Goal: Information Seeking & Learning: Learn about a topic

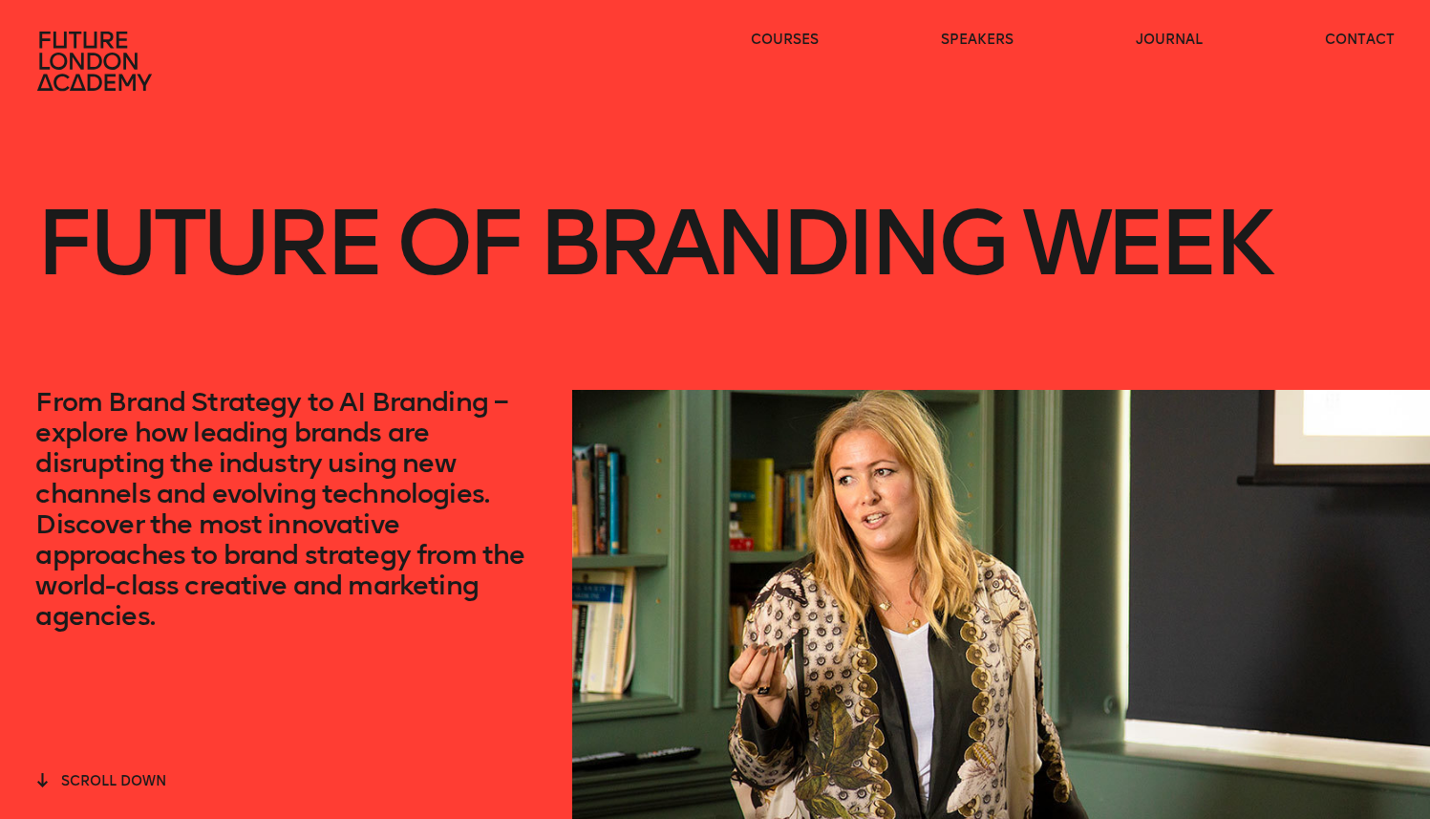
click at [97, 56] on icon at bounding box center [94, 61] width 115 height 59
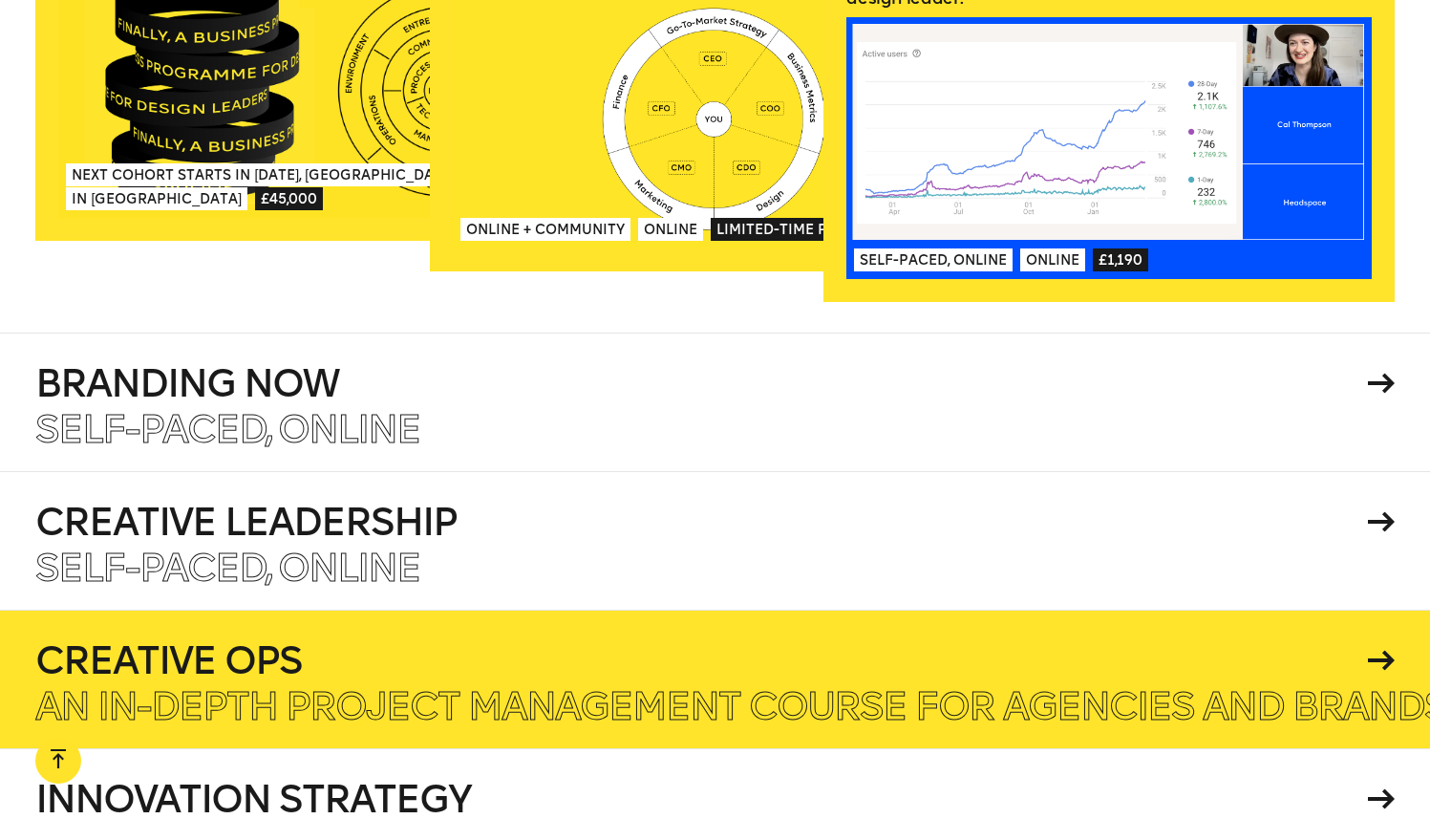
scroll to position [3307, 0]
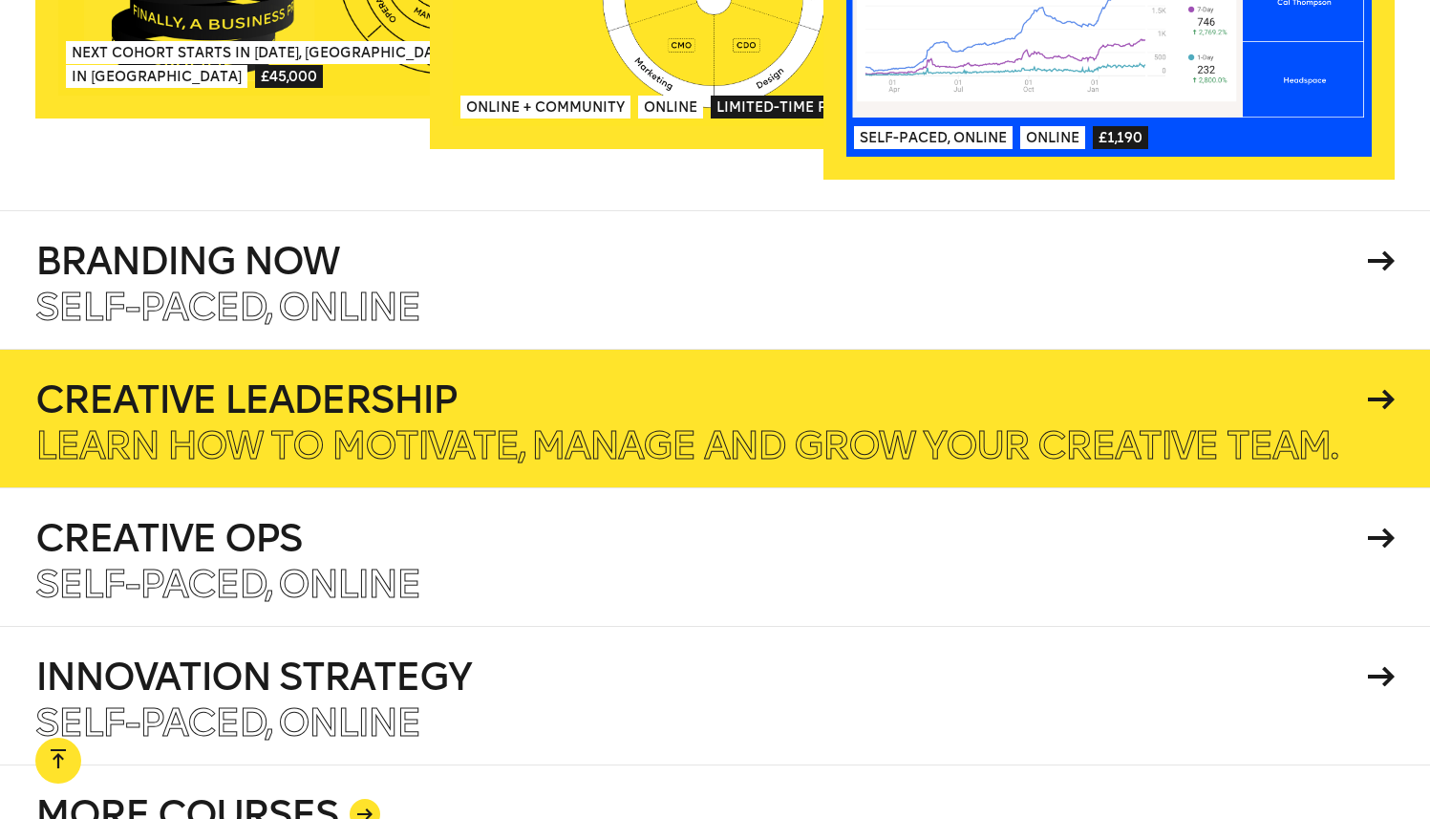
click at [359, 380] on h4 "Creative Leadership" at bounding box center [697, 399] width 1325 height 38
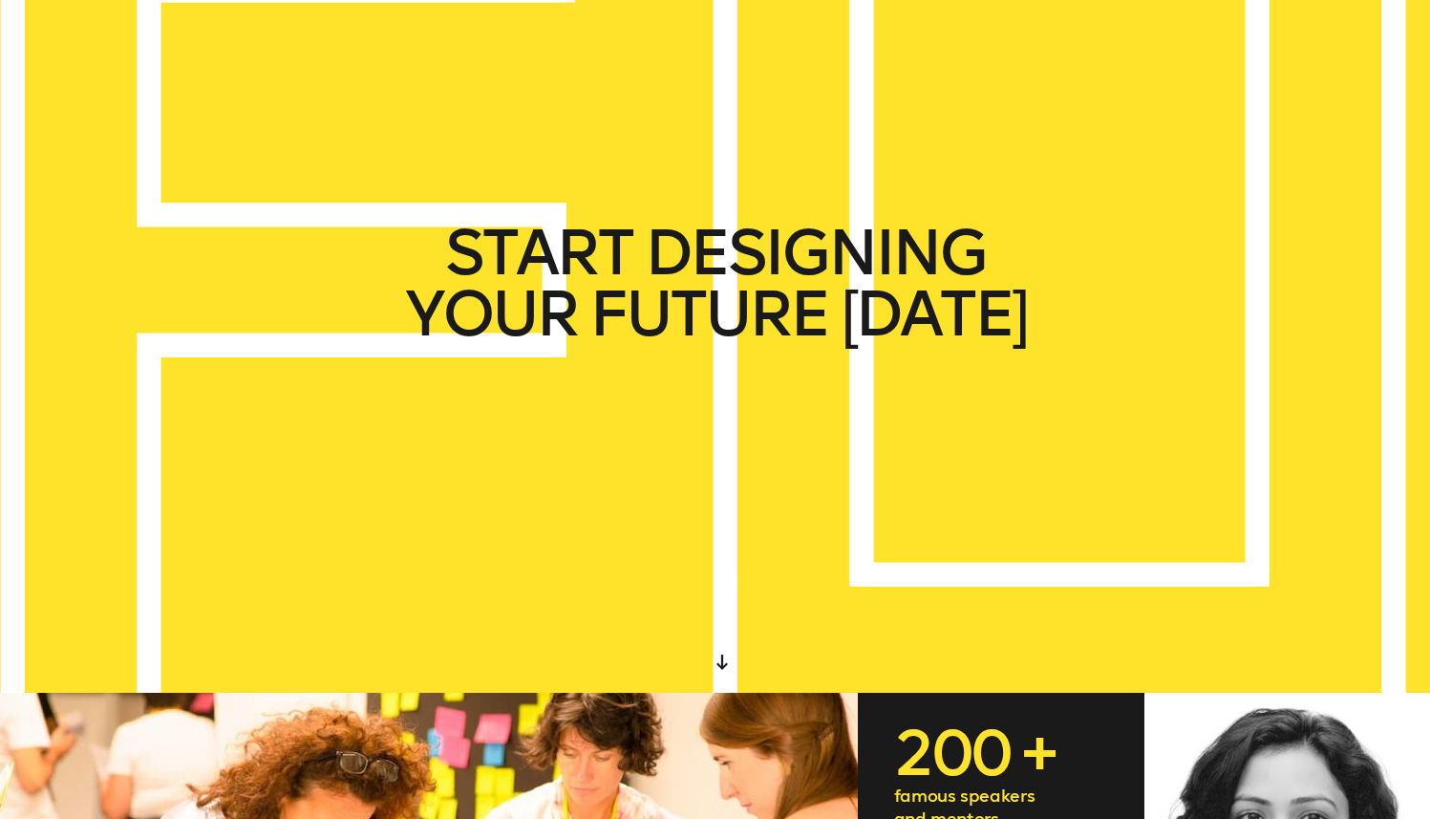
scroll to position [0, 0]
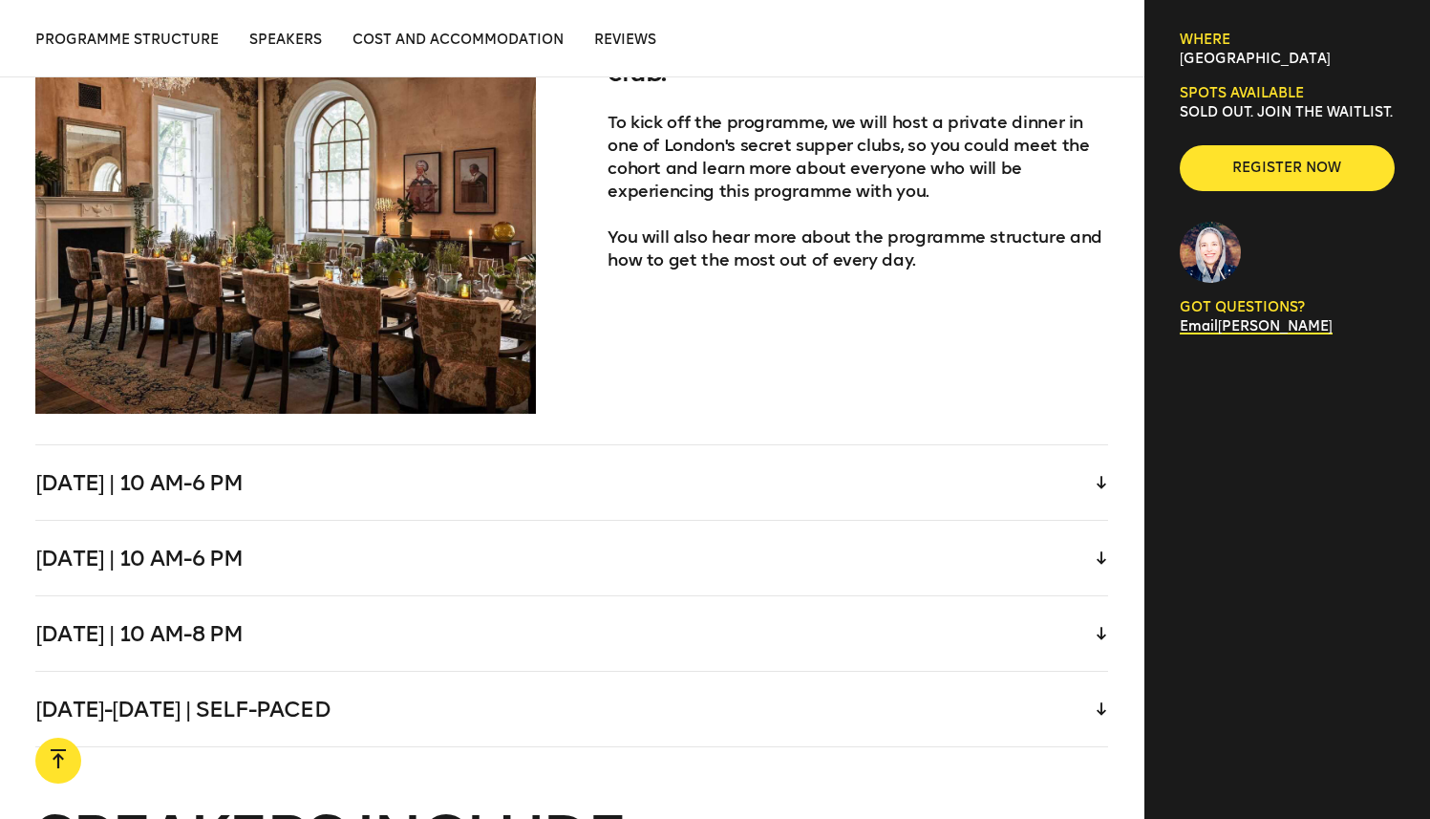
scroll to position [4054, 0]
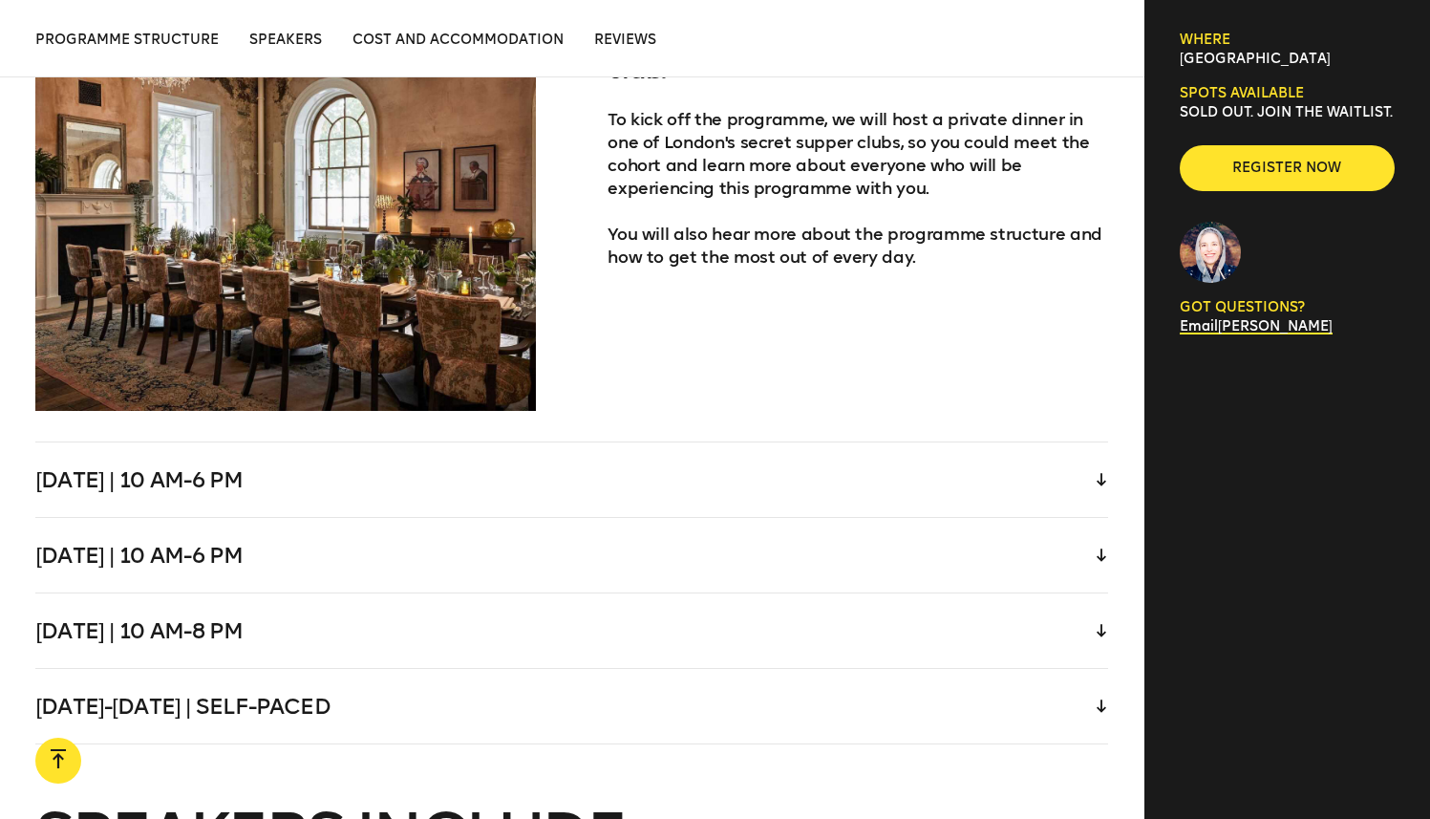
click at [341, 442] on div "[DATE] | 10 am-6 pm" at bounding box center [571, 479] width 1073 height 75
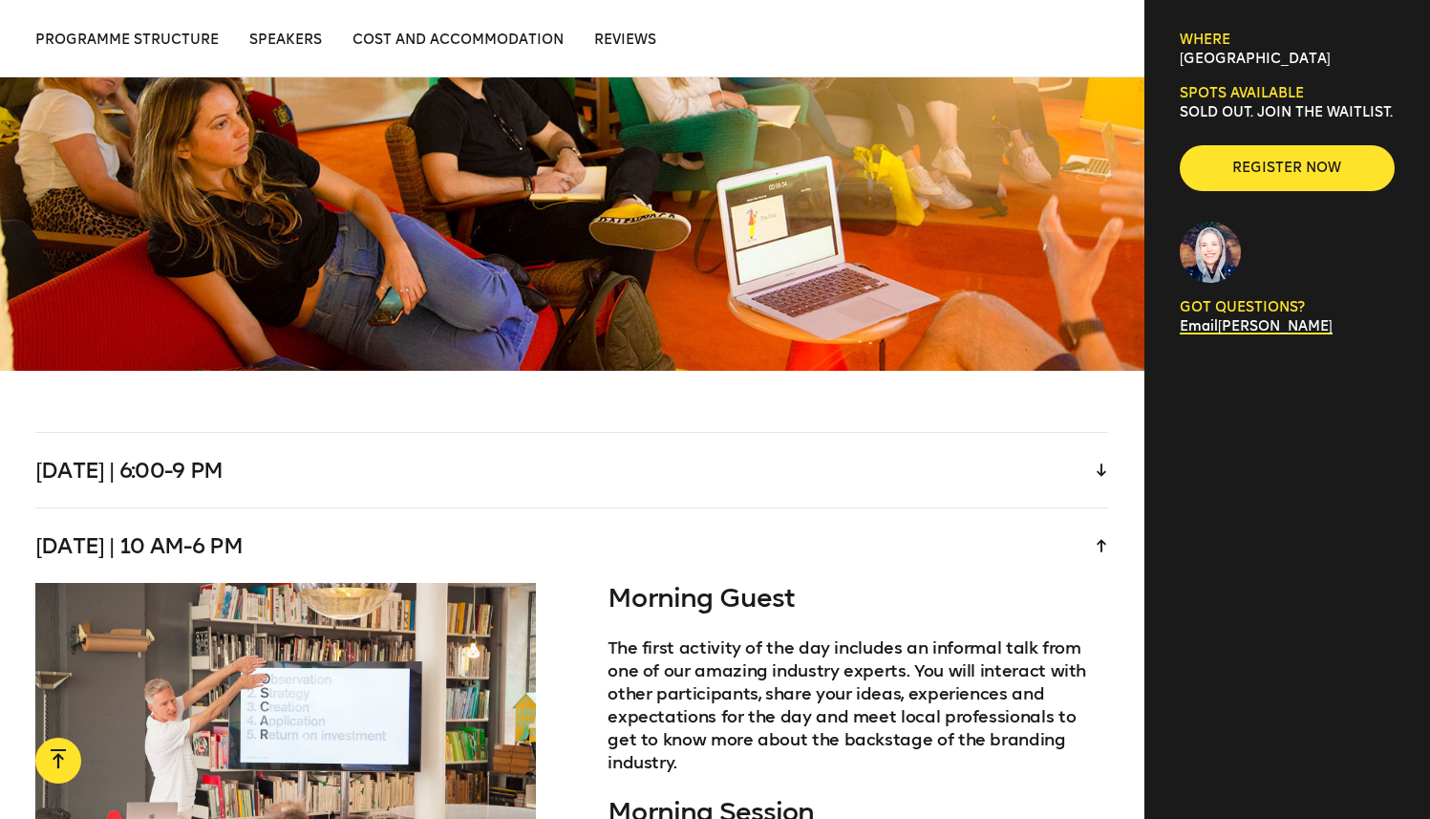
click at [515, 433] on div "[DATE] | 6:00-9 pm" at bounding box center [571, 470] width 1073 height 75
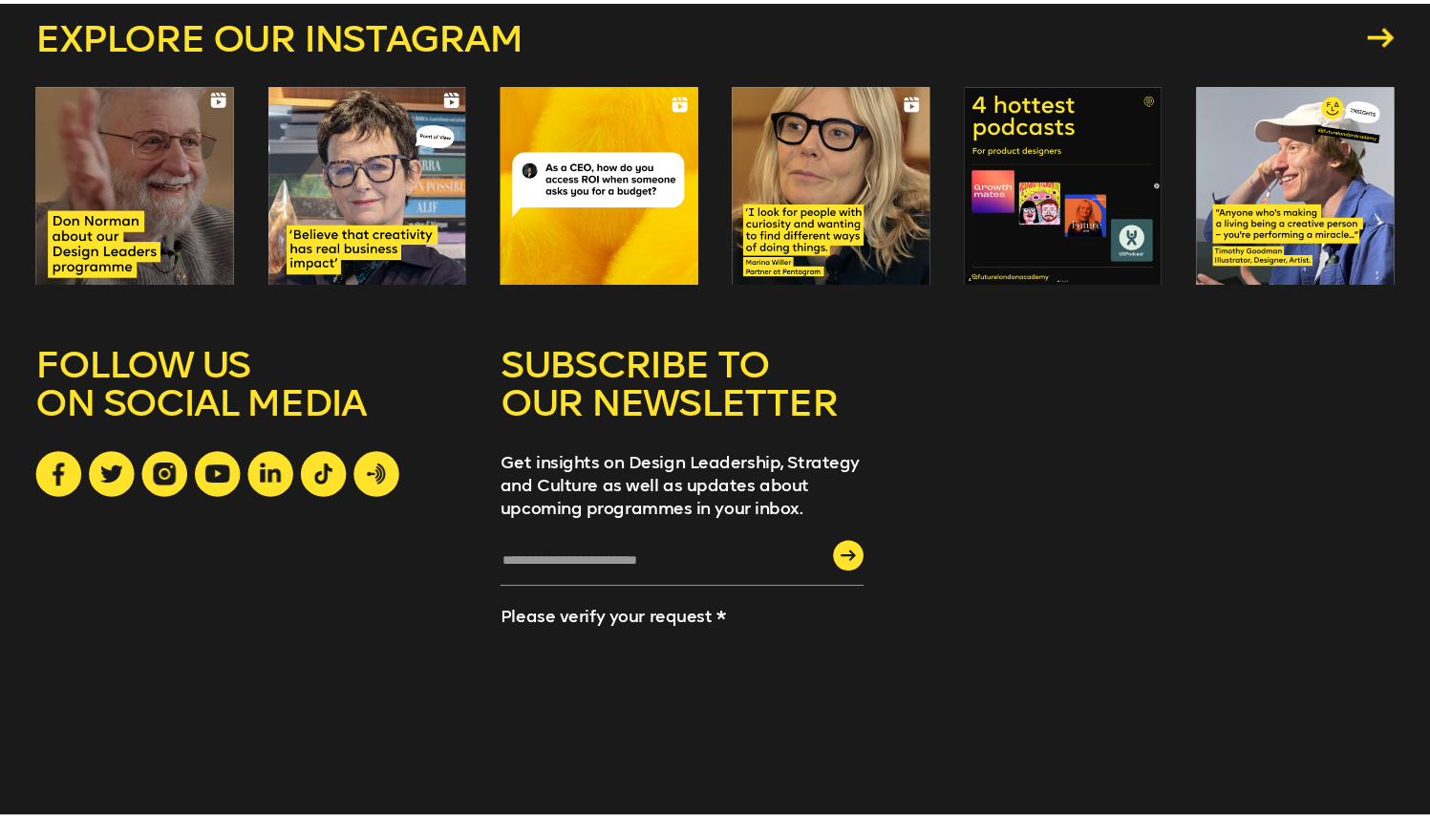
scroll to position [8284, 0]
